Goal: Task Accomplishment & Management: Use online tool/utility

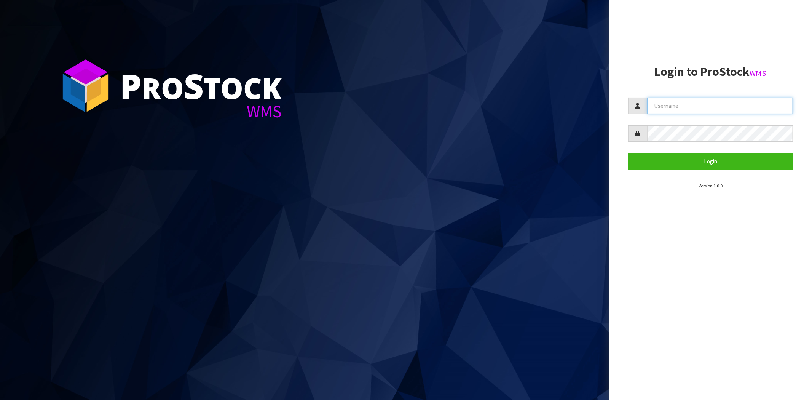
click at [709, 108] on input "text" at bounding box center [720, 105] width 146 height 16
type input "STOREMASTA"
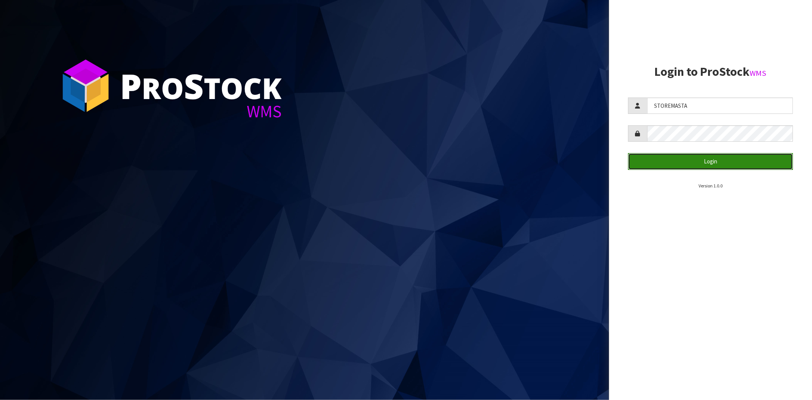
click at [705, 161] on button "Login" at bounding box center [710, 161] width 165 height 16
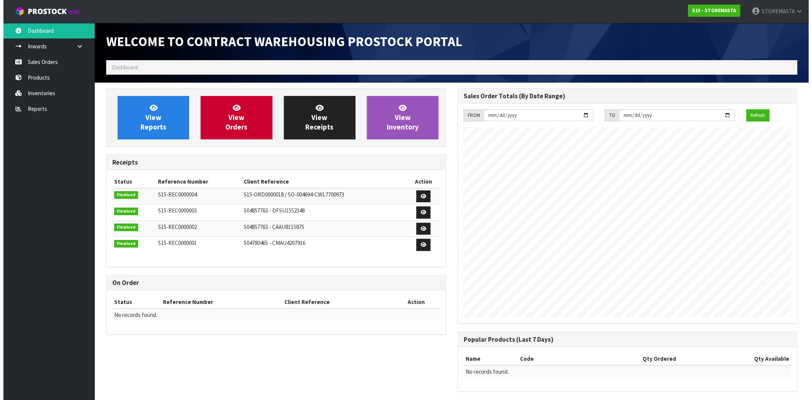
scroll to position [311, 351]
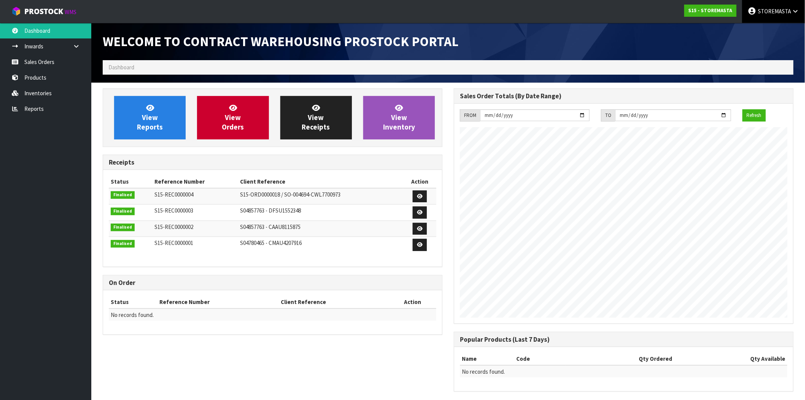
click at [768, 18] on link "STOREMASTA" at bounding box center [773, 11] width 63 height 23
click at [778, 10] on span "STOREMASTA" at bounding box center [774, 11] width 33 height 7
click at [702, 11] on strong "S15 - STOREMASTA" at bounding box center [711, 10] width 44 height 6
click at [769, 10] on span "STOREMASTA" at bounding box center [774, 11] width 33 height 7
click at [470, 70] on ol "Dashboard" at bounding box center [448, 67] width 691 height 14
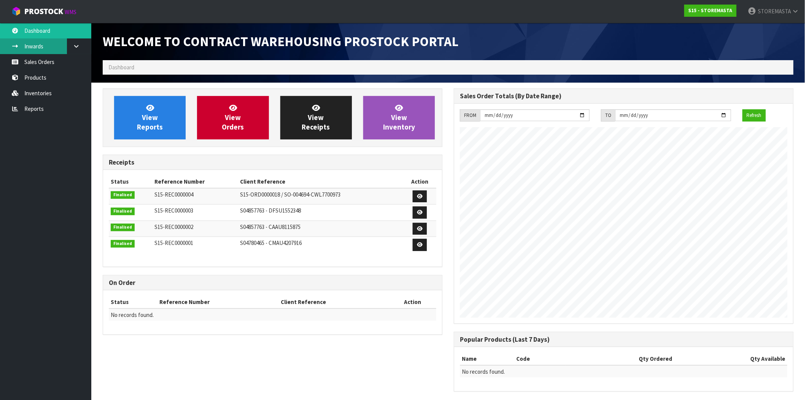
click at [34, 40] on link "Inwards" at bounding box center [45, 46] width 91 height 16
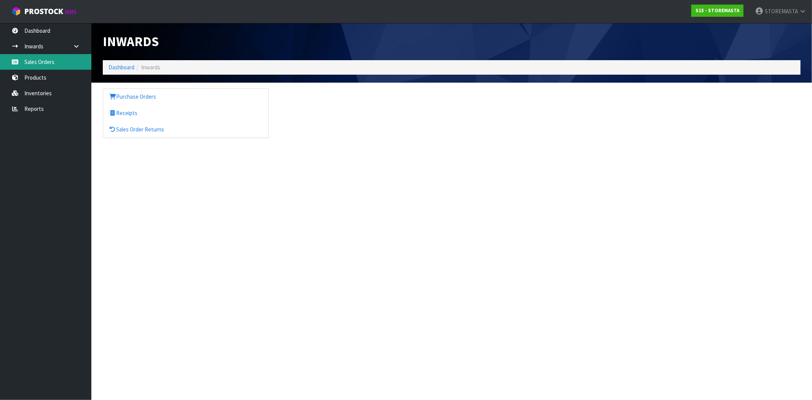
click at [51, 62] on link "Sales Orders" at bounding box center [45, 62] width 91 height 16
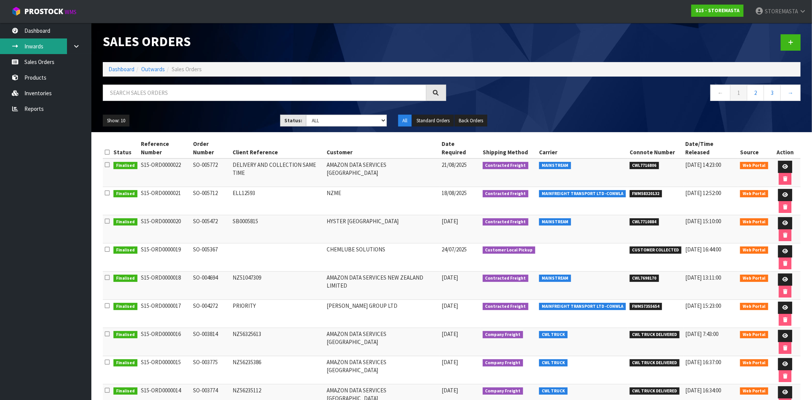
click at [41, 44] on link "Inwards" at bounding box center [45, 46] width 91 height 16
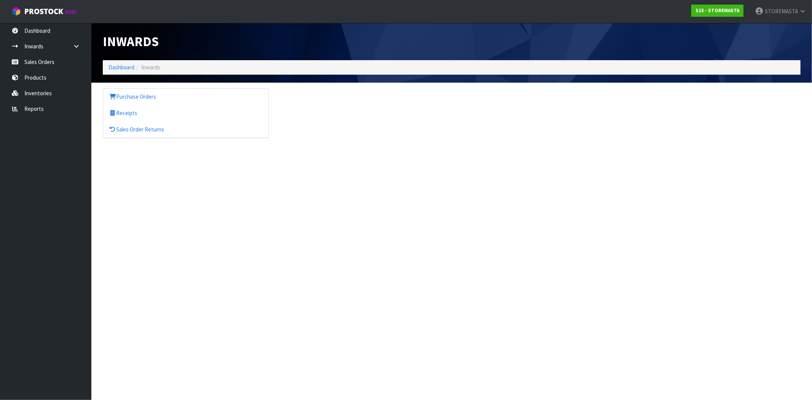
click at [187, 72] on ol "Dashboard Inwards" at bounding box center [451, 67] width 697 height 14
click at [131, 131] on link "Sales Order Returns" at bounding box center [185, 129] width 165 height 16
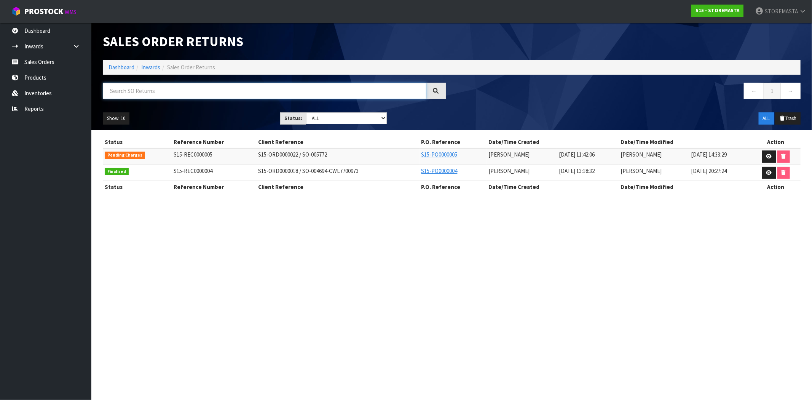
click at [318, 96] on input "text" at bounding box center [264, 91] width 323 height 16
paste input "S15-ORD0000022"
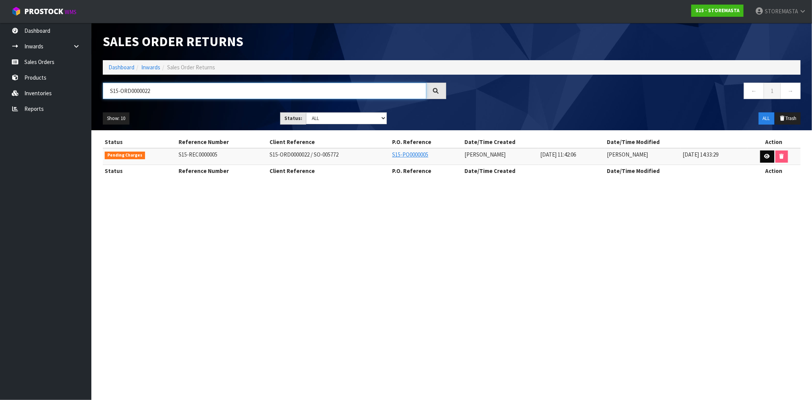
type input "S15-ORD0000022"
click at [762, 156] on link at bounding box center [767, 156] width 14 height 12
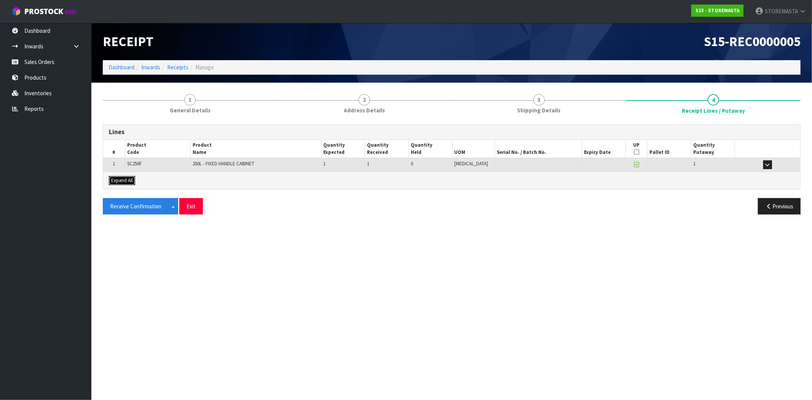
click at [118, 181] on span "Expand All" at bounding box center [122, 180] width 22 height 6
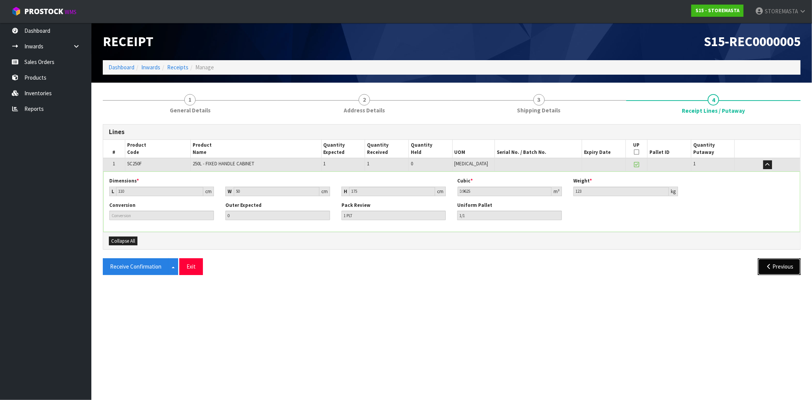
click at [796, 269] on button "Previous" at bounding box center [779, 266] width 43 height 16
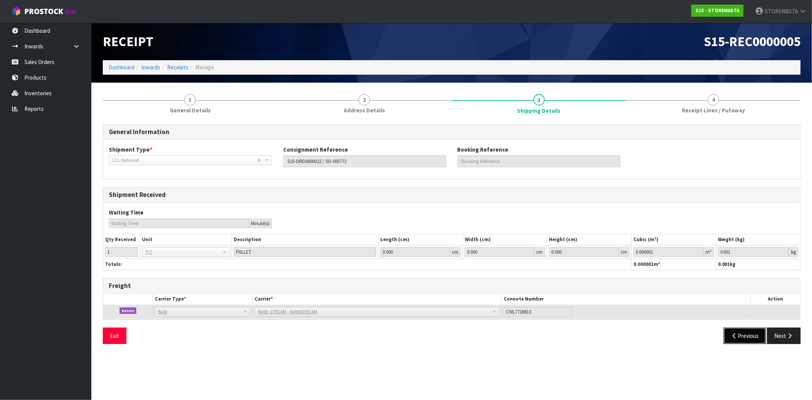
click at [737, 337] on button "Previous" at bounding box center [744, 335] width 43 height 16
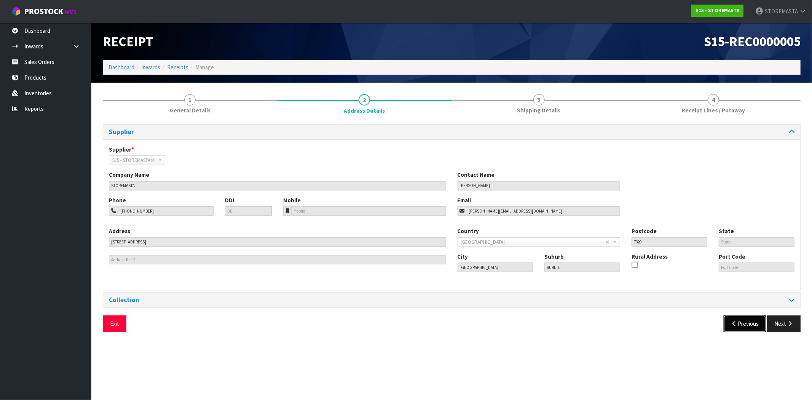
click at [735, 322] on icon "button" at bounding box center [734, 323] width 7 height 6
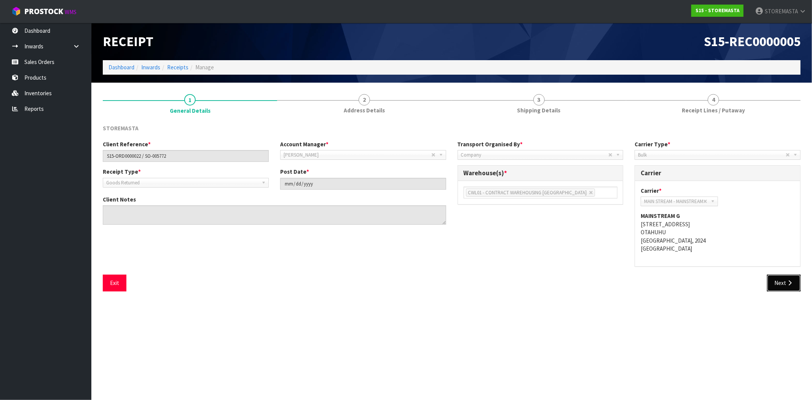
click at [784, 283] on button "Next" at bounding box center [783, 282] width 33 height 16
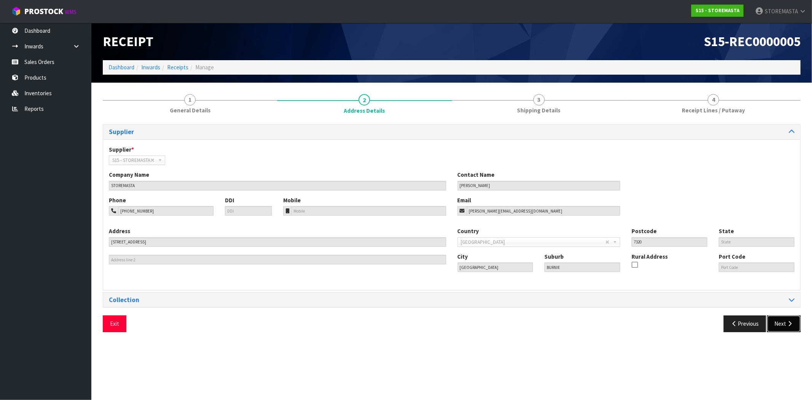
click at [785, 329] on button "Next" at bounding box center [783, 323] width 33 height 16
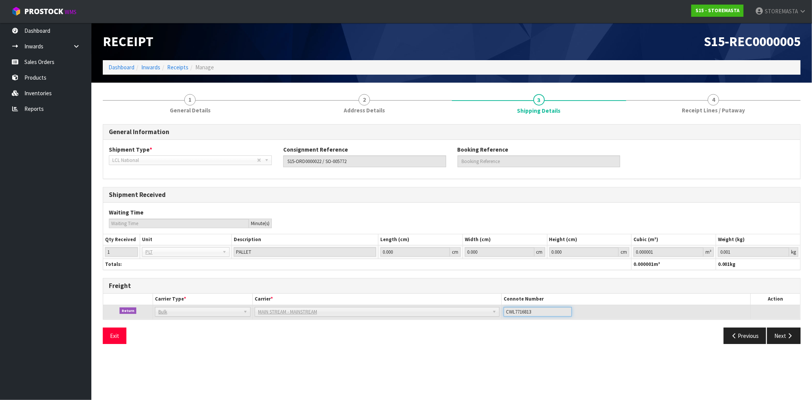
drag, startPoint x: 536, startPoint y: 311, endPoint x: 511, endPoint y: 311, distance: 24.7
click at [505, 312] on input "CWL7716813" at bounding box center [537, 312] width 68 height 10
click at [280, 311] on span "MAIN STREAM - MAINSTREAM" at bounding box center [373, 311] width 231 height 9
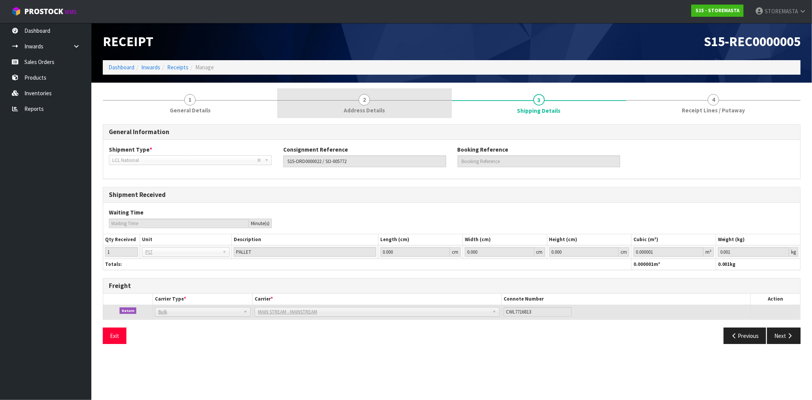
click at [366, 99] on span "2" at bounding box center [363, 99] width 11 height 11
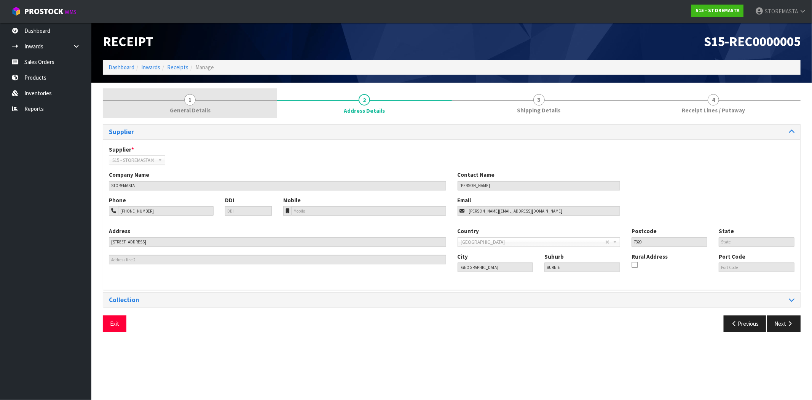
click at [209, 105] on link "1 General Details" at bounding box center [190, 103] width 174 height 30
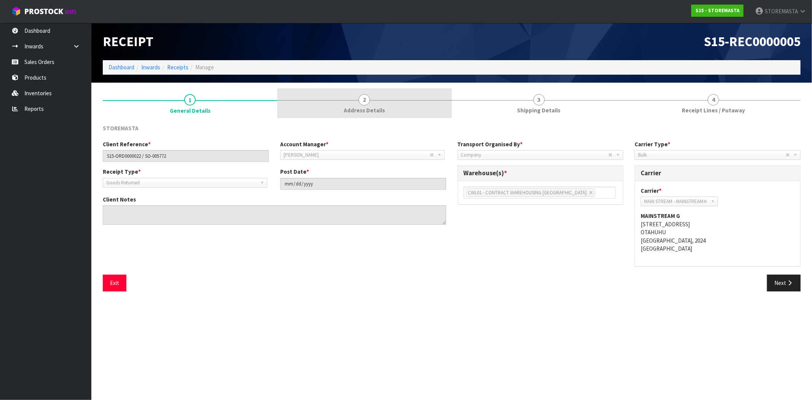
click at [336, 105] on link "2 Address Details" at bounding box center [364, 103] width 174 height 30
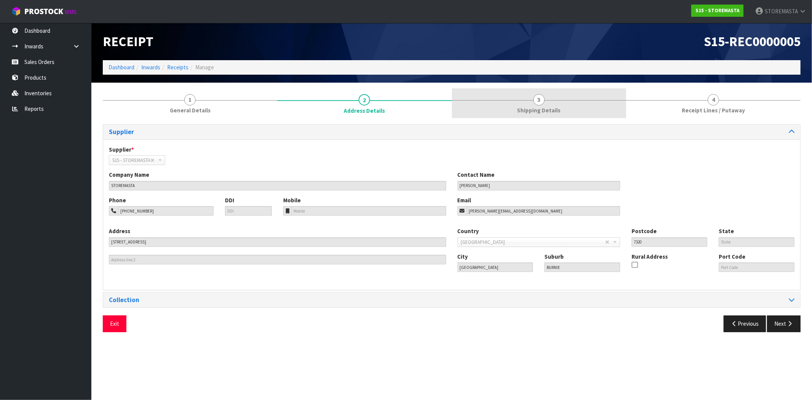
click at [543, 103] on span "3" at bounding box center [538, 99] width 11 height 11
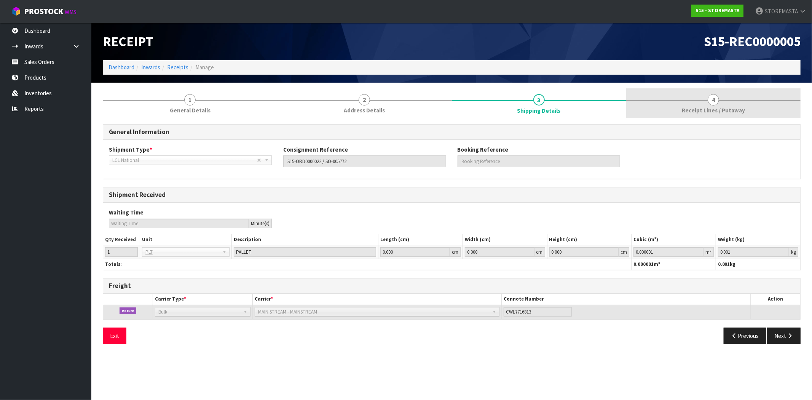
click at [690, 89] on link "4 Receipt Lines / Putaway" at bounding box center [713, 103] width 174 height 30
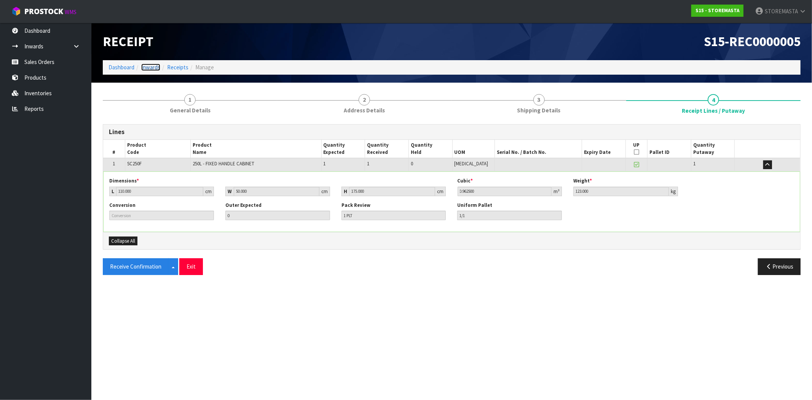
click at [150, 66] on link "Inwards" at bounding box center [150, 67] width 19 height 7
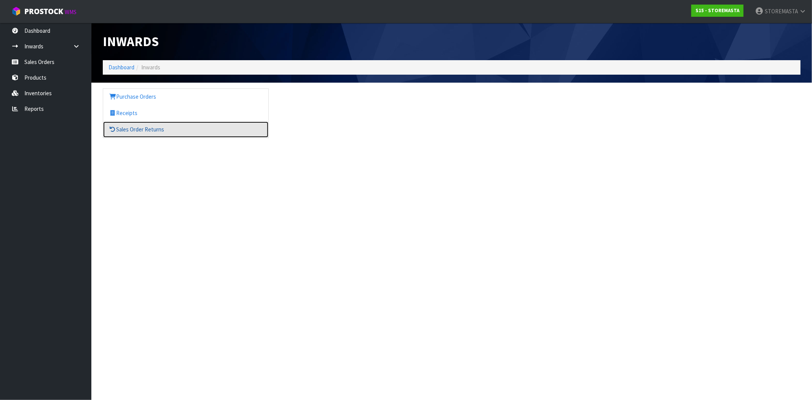
click at [139, 126] on link "Sales Order Returns" at bounding box center [185, 129] width 165 height 16
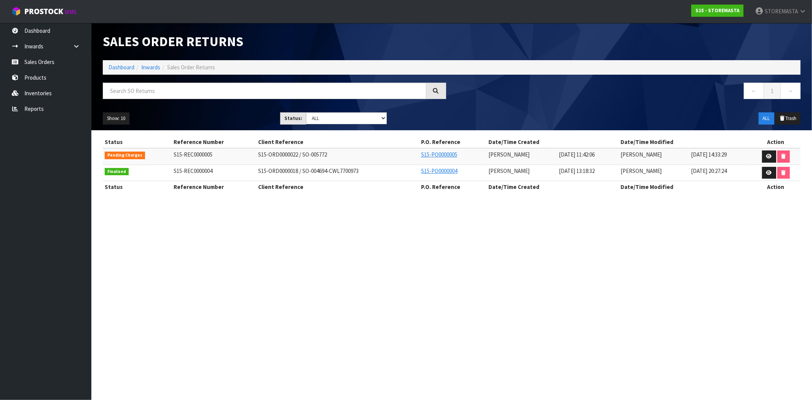
click at [135, 156] on span "Pending Charges" at bounding box center [125, 155] width 40 height 8
click at [773, 157] on link at bounding box center [769, 156] width 14 height 12
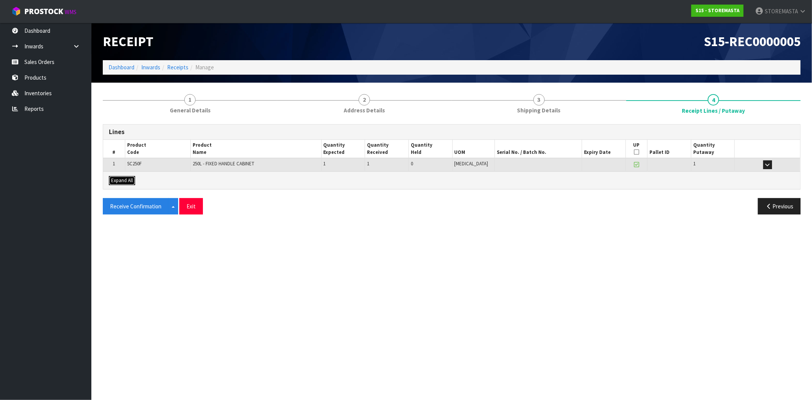
click at [121, 179] on span "Expand All" at bounding box center [122, 180] width 22 height 6
